Goal: Information Seeking & Learning: Compare options

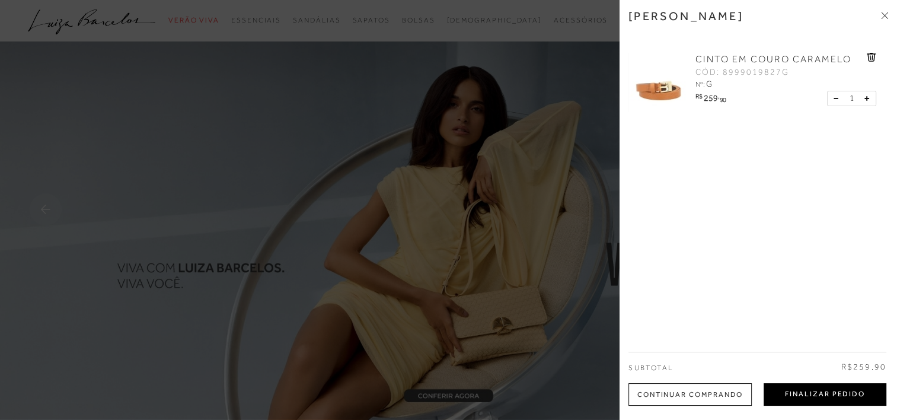
click at [823, 393] on button "Finalizar Pedido" at bounding box center [825, 394] width 123 height 23
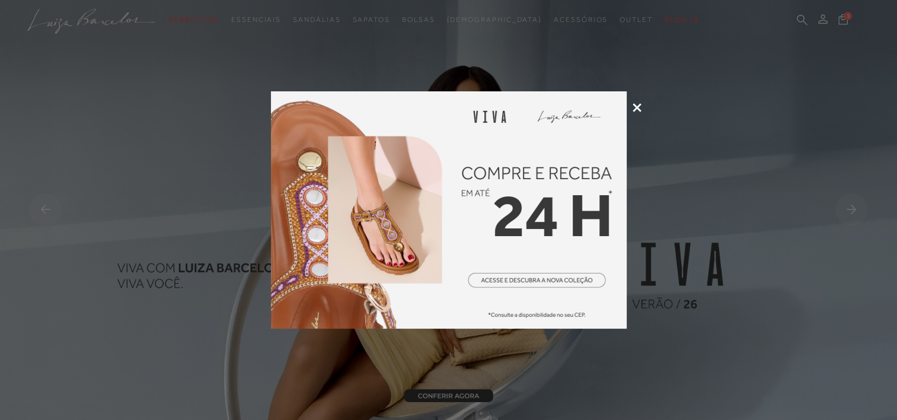
click at [638, 109] on icon at bounding box center [637, 107] width 9 height 9
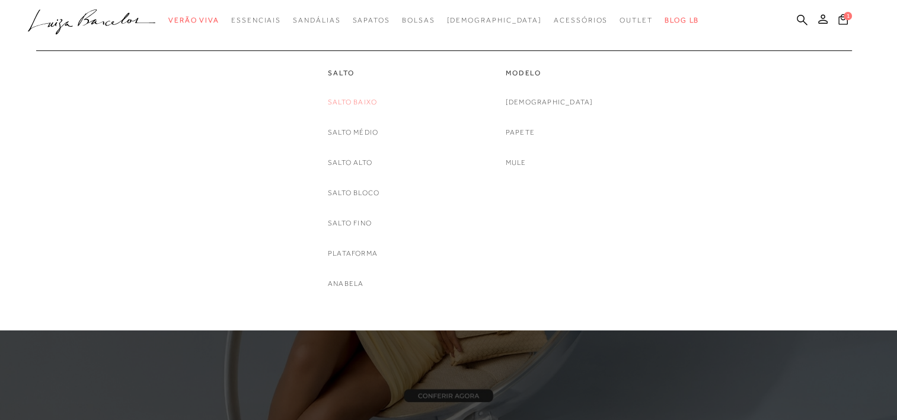
click at [356, 106] on link "Salto Baixo" at bounding box center [352, 102] width 49 height 12
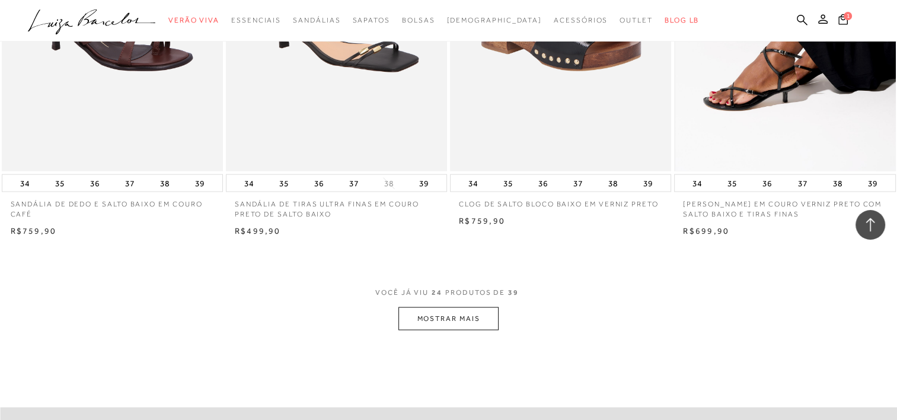
scroll to position [2431, 0]
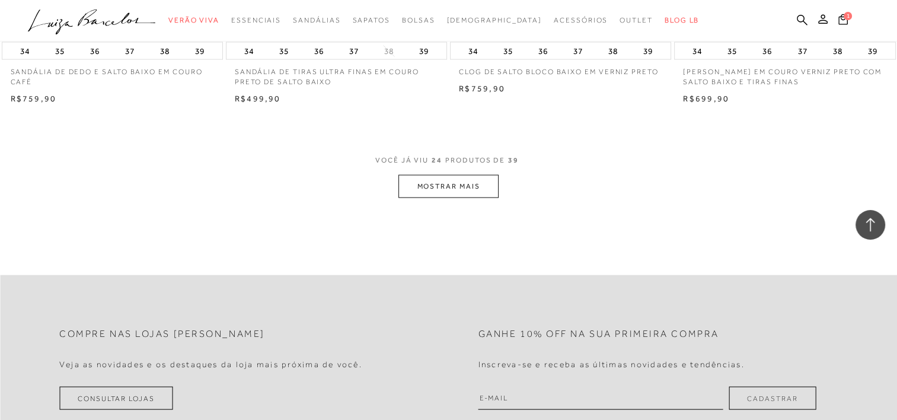
click at [438, 187] on button "MOSTRAR MAIS" at bounding box center [448, 186] width 100 height 23
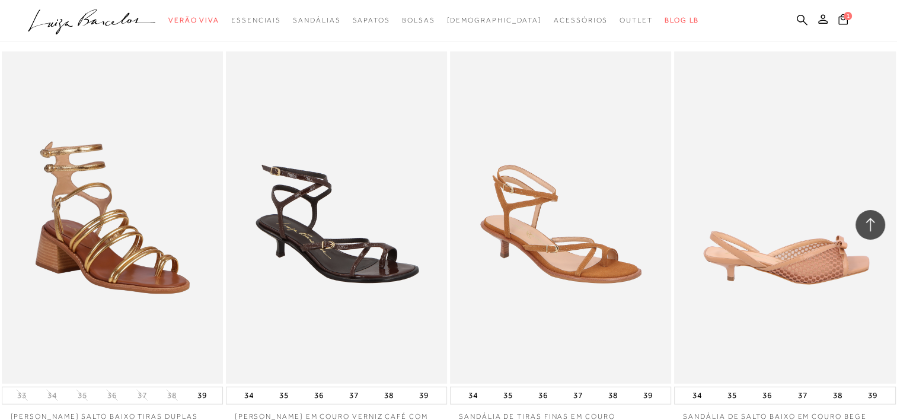
scroll to position [3024, 0]
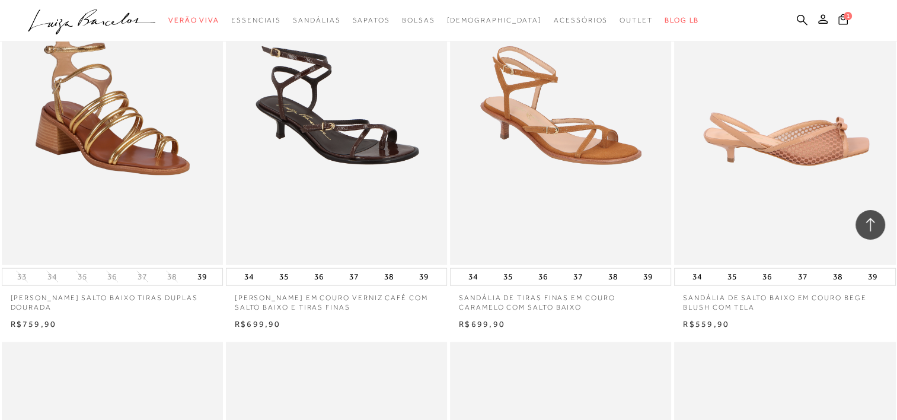
click at [792, 148] on img at bounding box center [785, 99] width 220 height 332
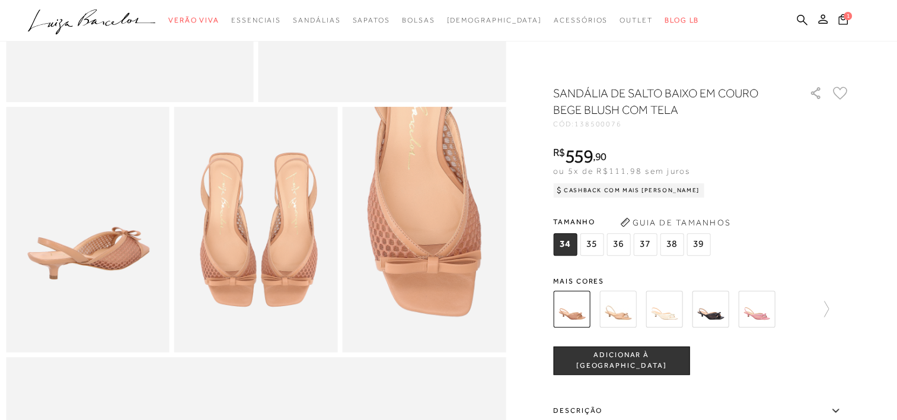
scroll to position [356, 0]
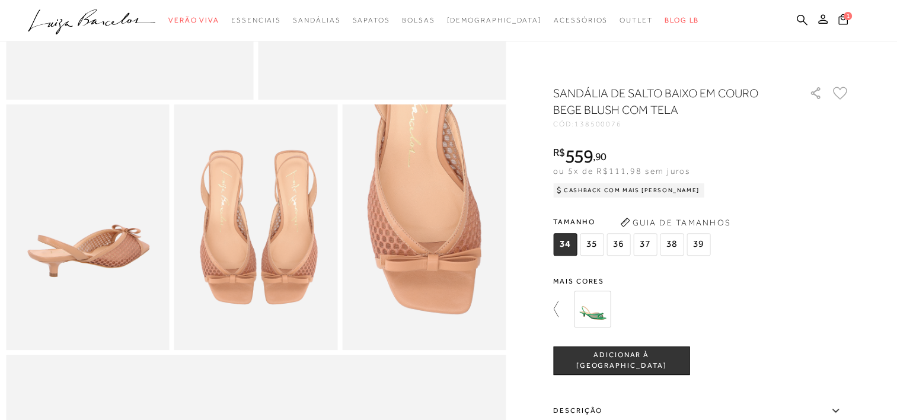
click at [557, 305] on icon at bounding box center [561, 309] width 17 height 17
click at [718, 305] on img at bounding box center [710, 309] width 37 height 37
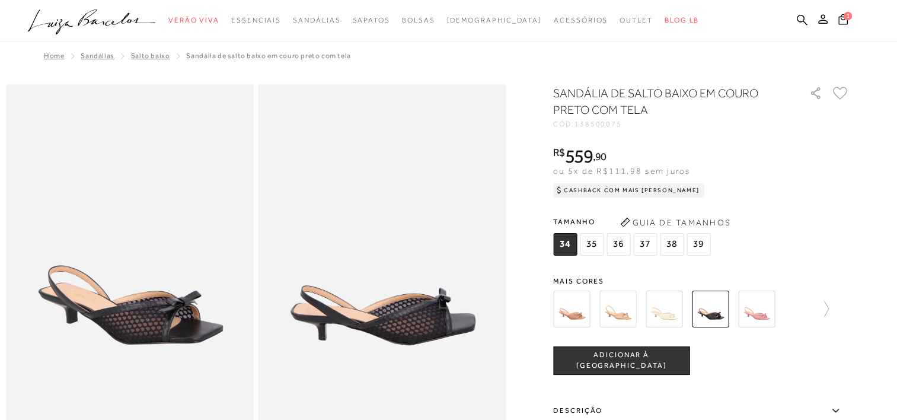
click at [582, 305] on img at bounding box center [571, 309] width 37 height 37
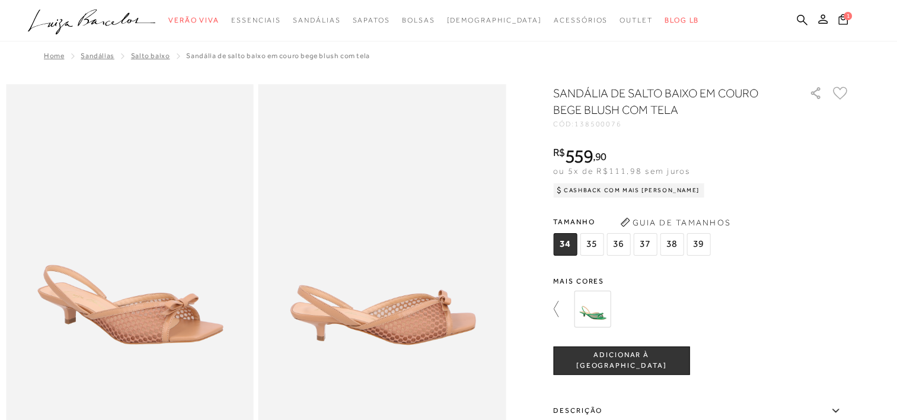
click at [561, 302] on icon at bounding box center [561, 309] width 17 height 17
click at [621, 303] on img at bounding box center [618, 309] width 37 height 37
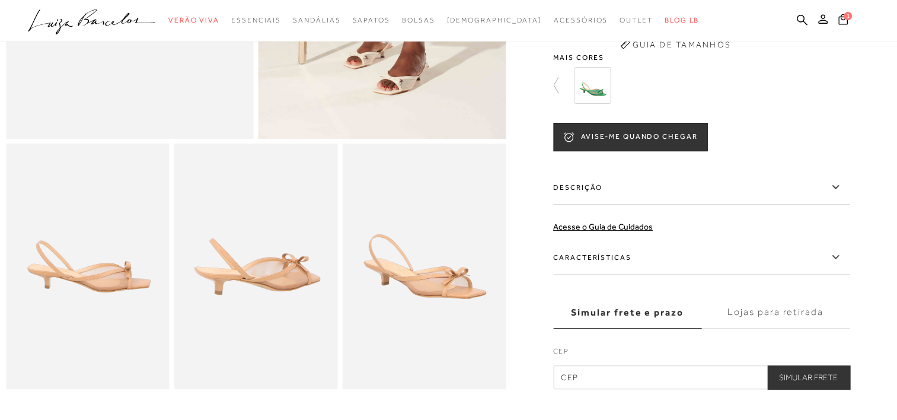
scroll to position [296, 0]
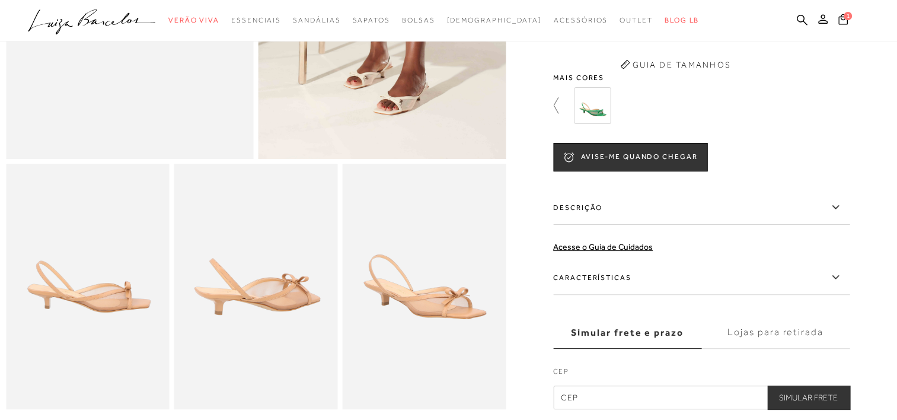
click at [561, 114] on icon at bounding box center [561, 105] width 17 height 17
click at [573, 114] on img at bounding box center [571, 105] width 37 height 37
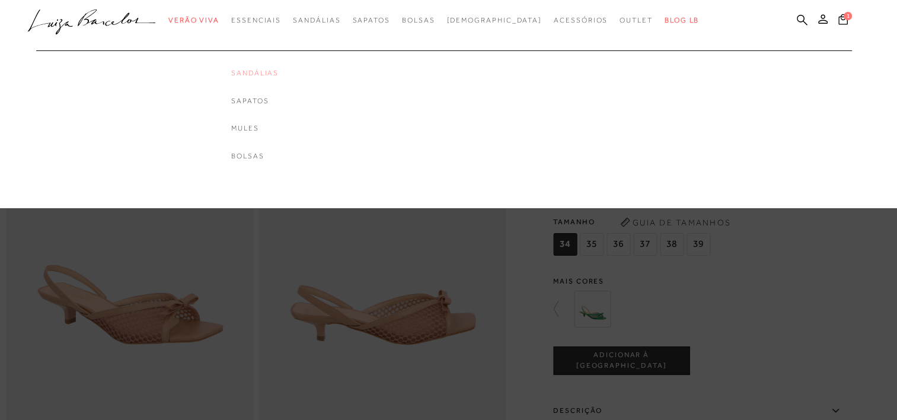
click at [279, 74] on link "Sandálias" at bounding box center [254, 73] width 47 height 10
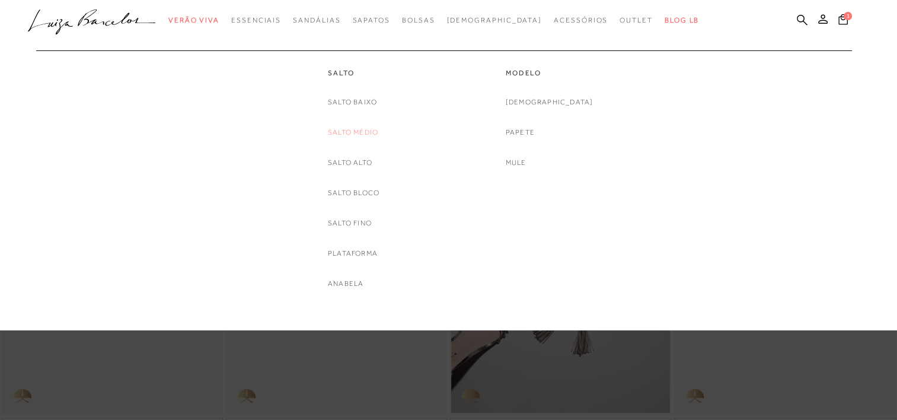
click at [361, 135] on link "Salto Médio" at bounding box center [353, 132] width 50 height 12
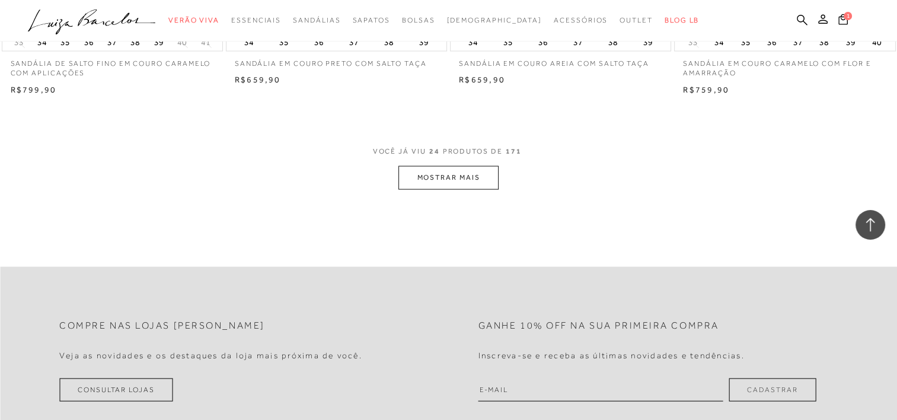
scroll to position [2431, 0]
click at [474, 176] on button "MOSTRAR MAIS" at bounding box center [448, 176] width 100 height 23
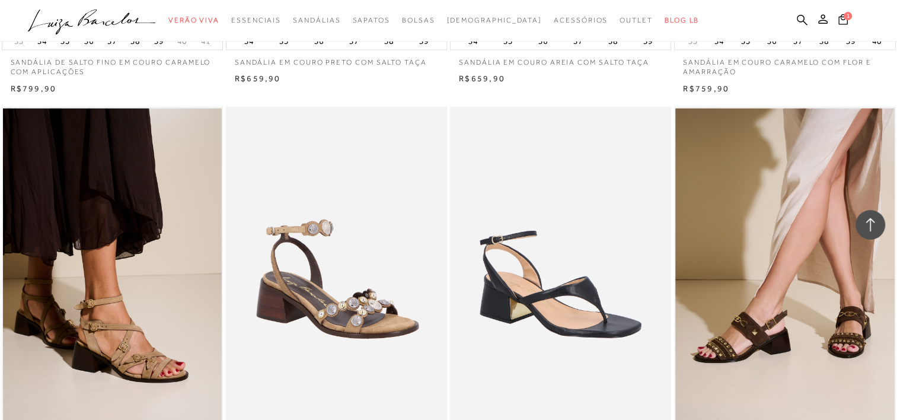
scroll to position [2445, 0]
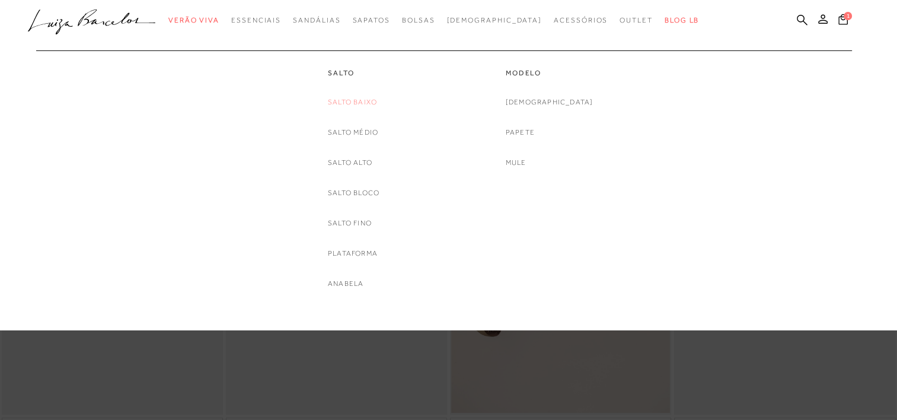
click at [350, 98] on link "Salto Baixo" at bounding box center [352, 102] width 49 height 12
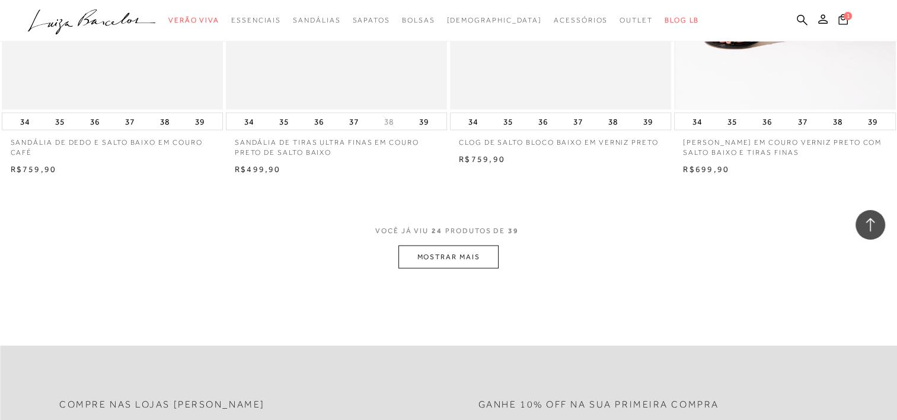
scroll to position [2372, 0]
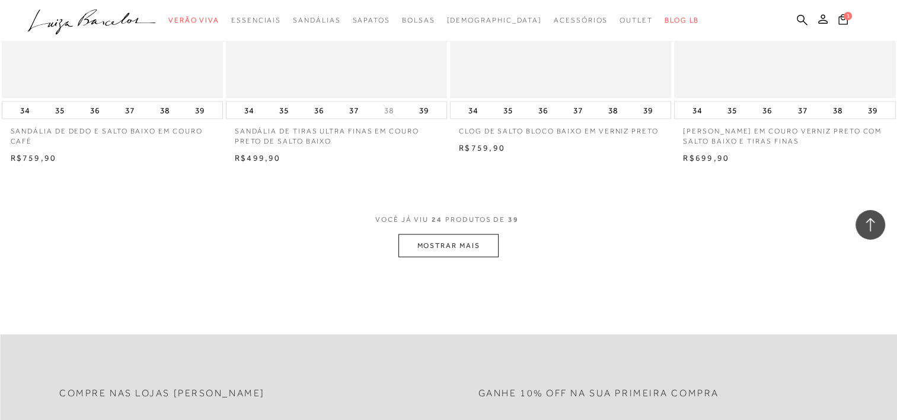
click at [435, 247] on button "MOSTRAR MAIS" at bounding box center [448, 245] width 100 height 23
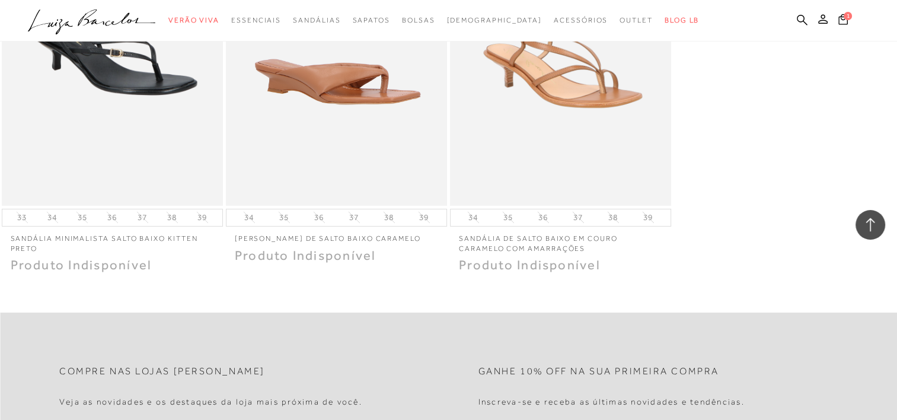
scroll to position [3795, 0]
